Goal: Information Seeking & Learning: Check status

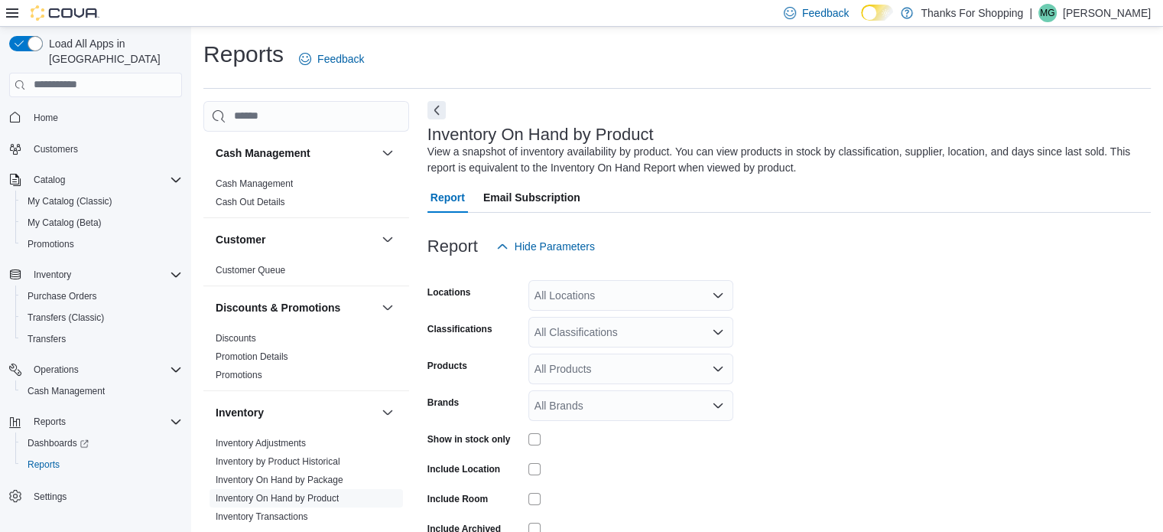
scroll to position [51, 0]
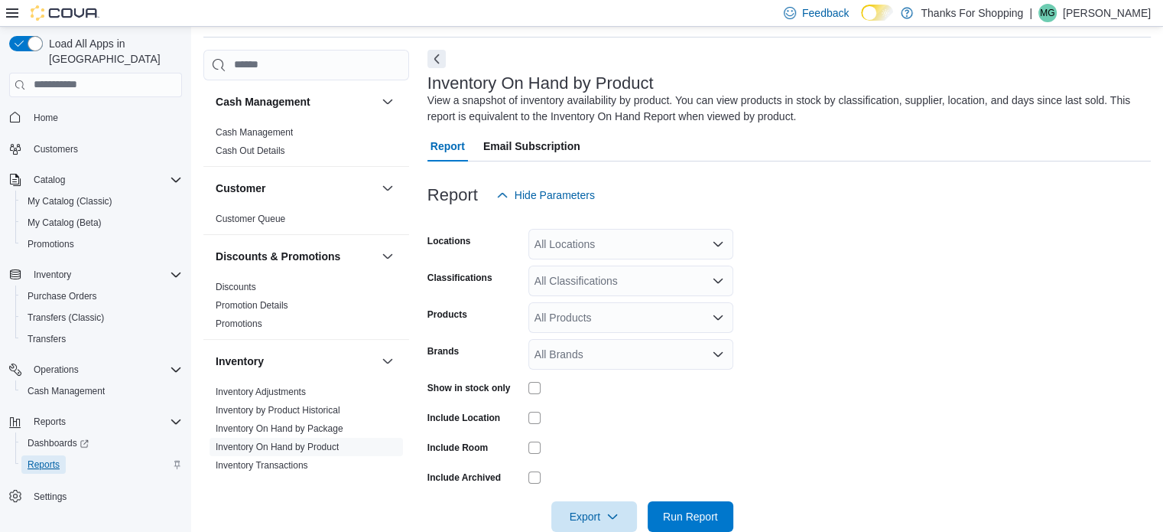
click at [49, 458] on span "Reports" at bounding box center [44, 464] width 32 height 12
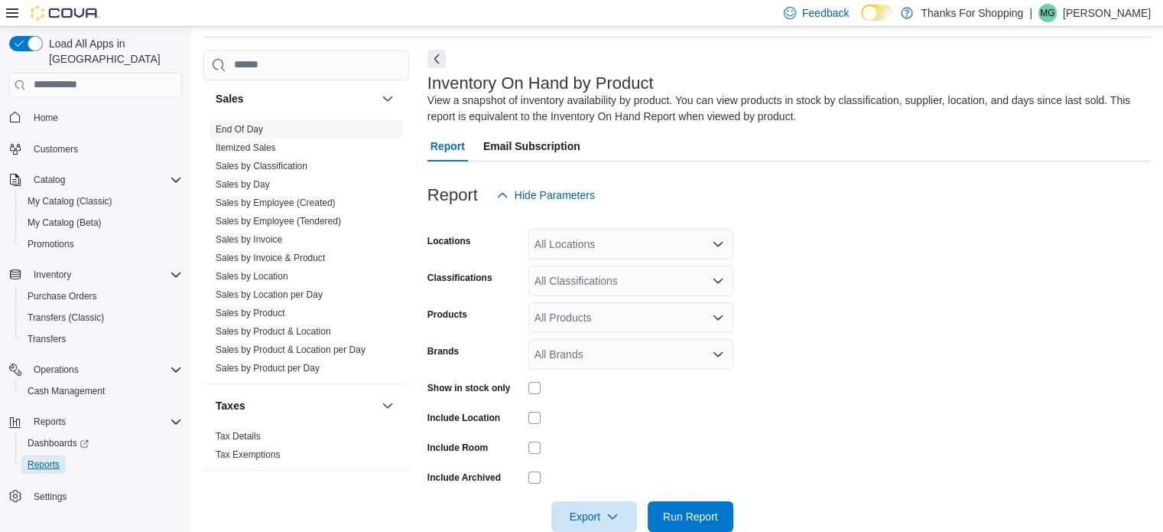
scroll to position [828, 0]
click at [250, 125] on link "End Of Day" at bounding box center [239, 124] width 47 height 11
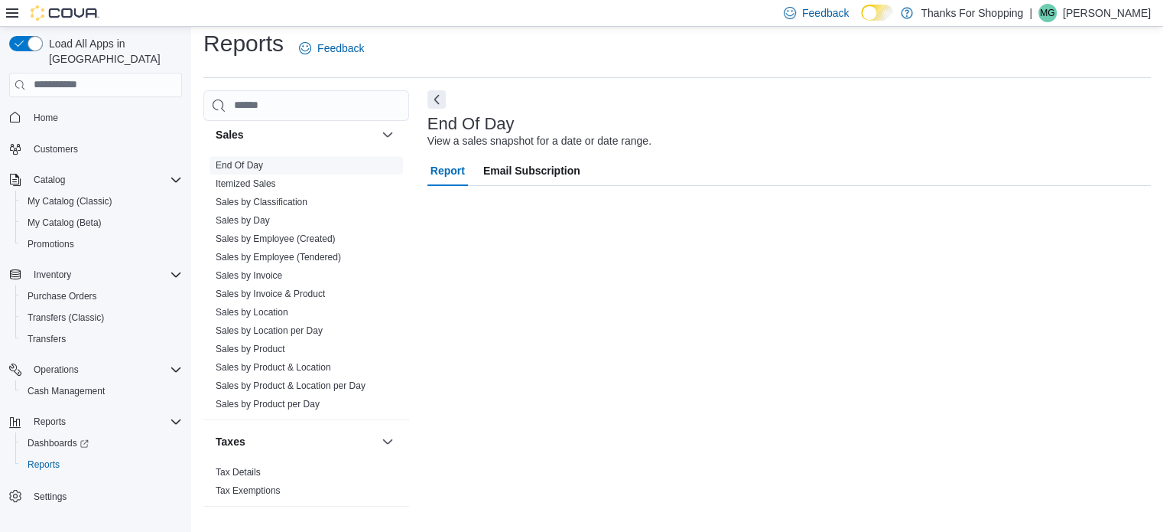
scroll to position [10, 0]
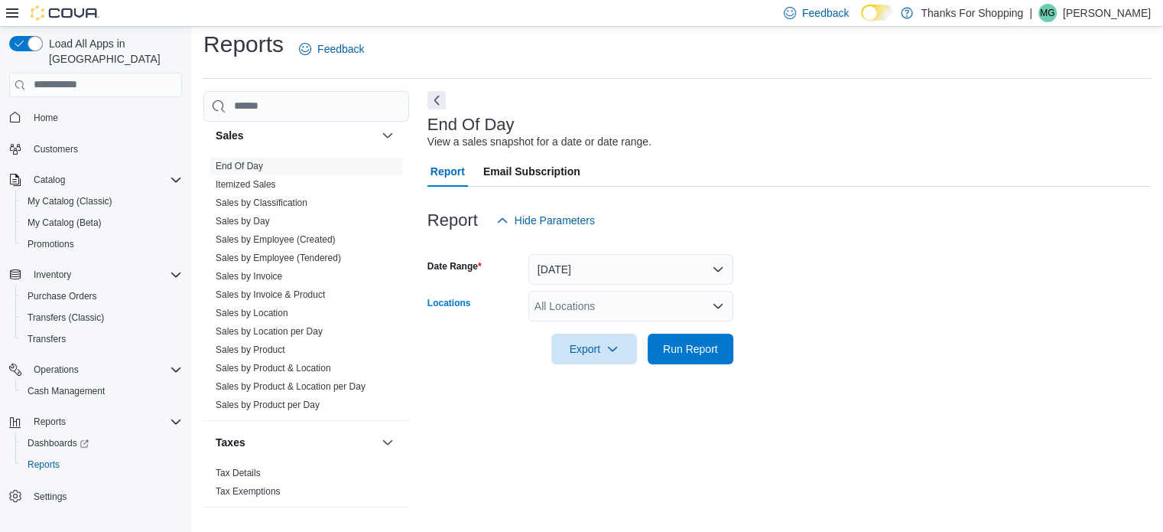
click at [730, 302] on div "All Locations" at bounding box center [630, 306] width 205 height 31
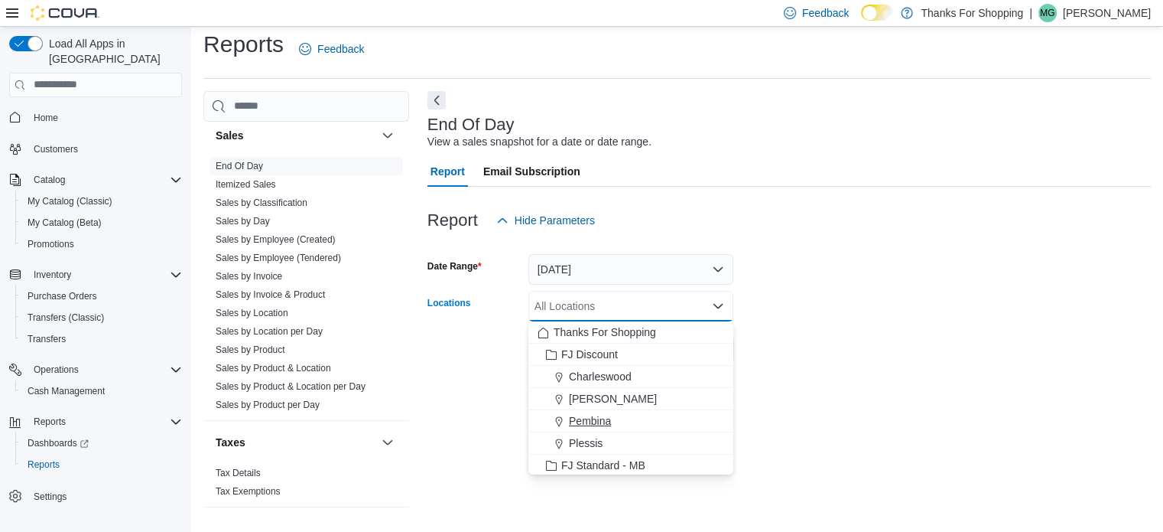
click at [582, 418] on span "Pembina" at bounding box center [590, 420] width 42 height 15
click at [476, 417] on div "End Of Day View a sales snapshot for a date or date range. Report Email Subscri…" at bounding box center [790, 305] width 724 height 429
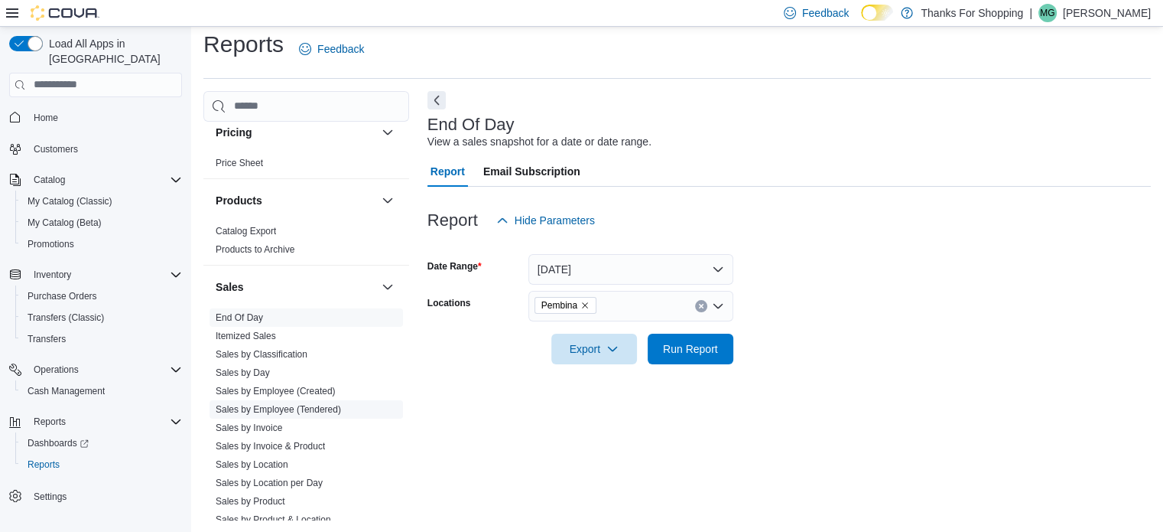
scroll to position [700, 0]
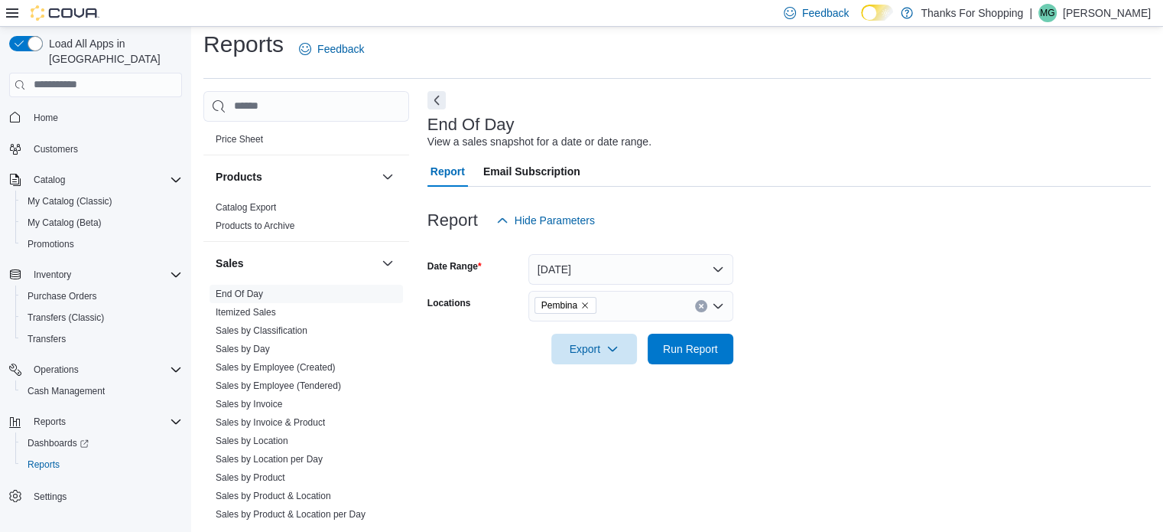
click at [811, 174] on div "Report Email Subscription" at bounding box center [790, 171] width 724 height 31
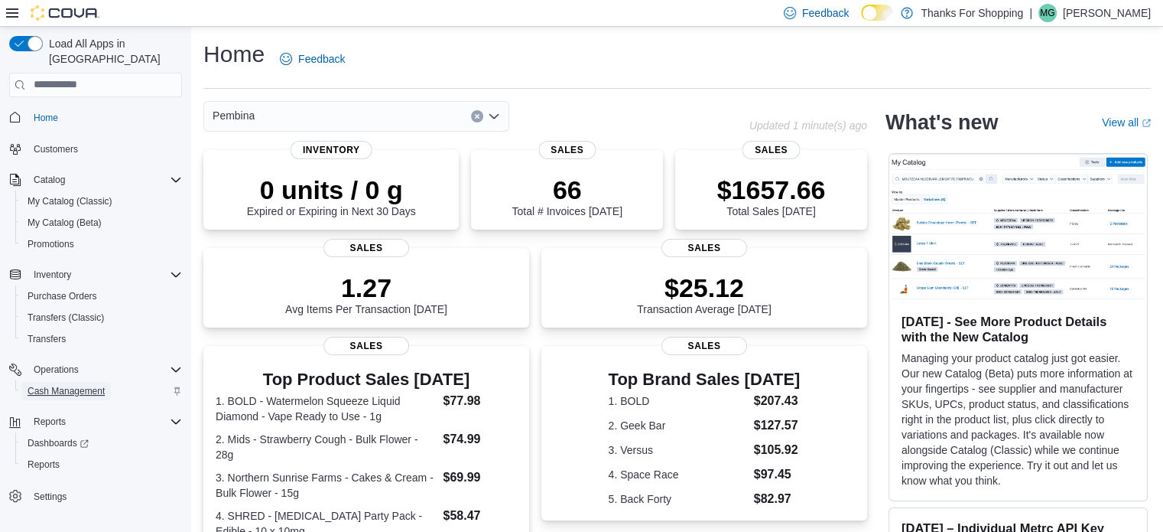
click at [70, 385] on span "Cash Management" at bounding box center [66, 391] width 77 height 12
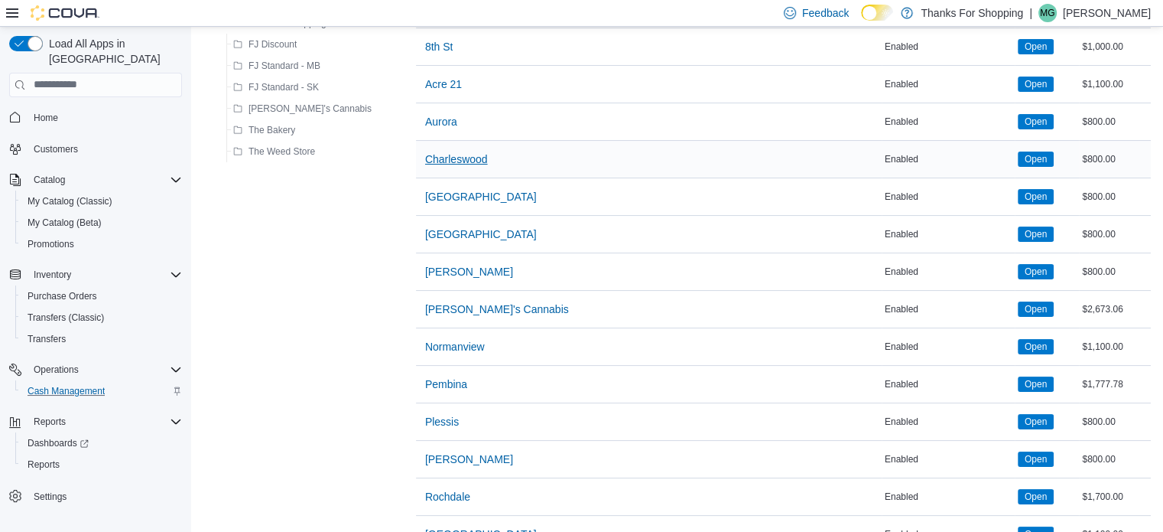
scroll to position [210, 0]
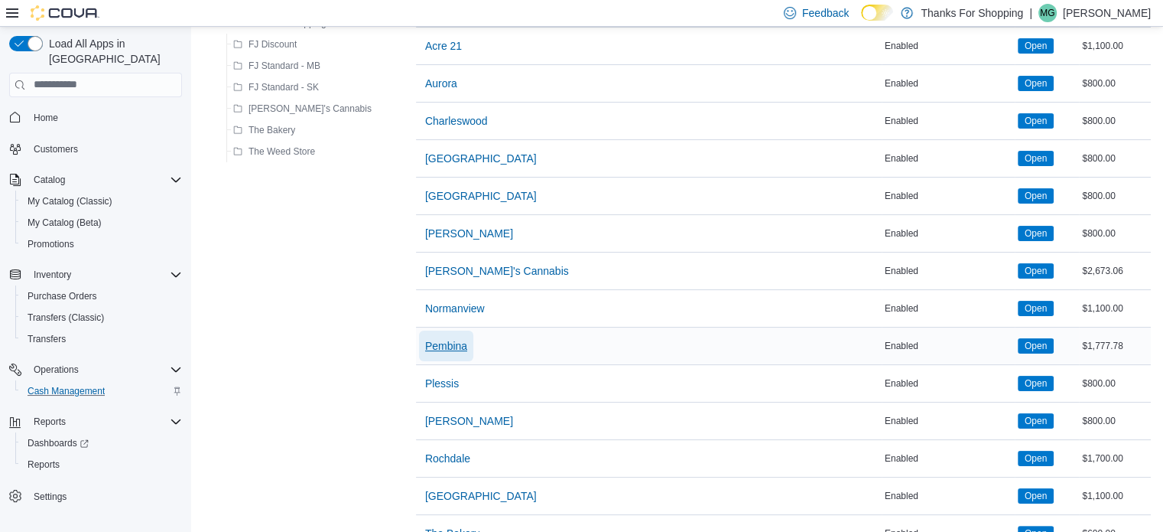
click at [425, 343] on span "Pembina" at bounding box center [446, 345] width 42 height 15
